Goal: Transaction & Acquisition: Purchase product/service

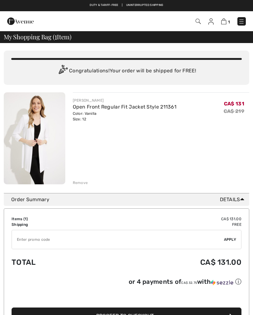
click at [48, 143] on img at bounding box center [35, 138] width 62 height 92
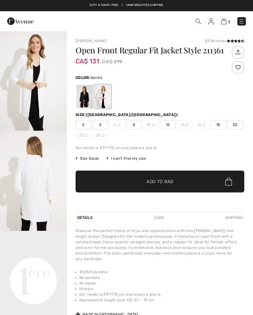
checkbox input "true"
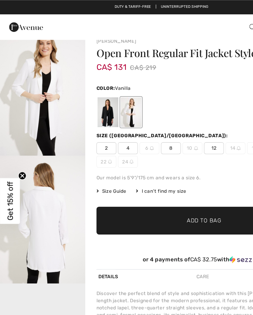
scroll to position [8, 0]
click at [105, 90] on div at bounding box center [103, 88] width 16 height 23
click at [103, 89] on div at bounding box center [103, 88] width 16 height 23
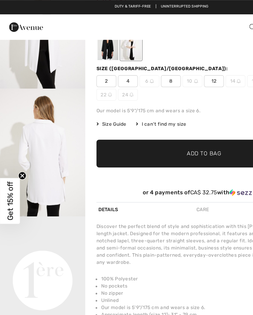
scroll to position [61, 0]
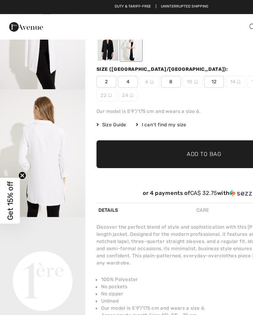
click at [33, 103] on img "2 / 9" at bounding box center [33, 120] width 67 height 100
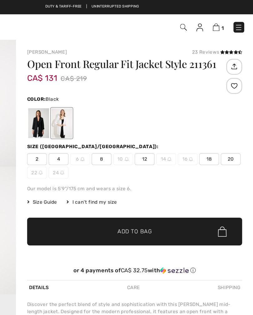
click at [77, 94] on div at bounding box center [85, 96] width 16 height 23
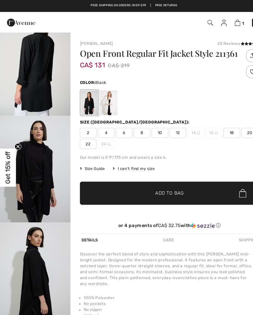
scroll to position [422, 0]
click at [86, 96] on div at bounding box center [85, 96] width 16 height 23
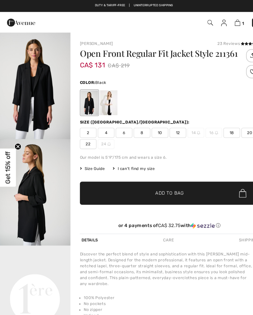
click at [86, 97] on div at bounding box center [85, 96] width 16 height 23
